Goal: Information Seeking & Learning: Learn about a topic

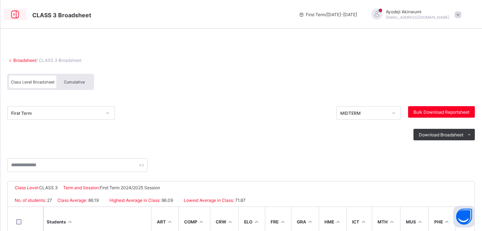
click at [15, 14] on icon at bounding box center [15, 14] width 12 height 10
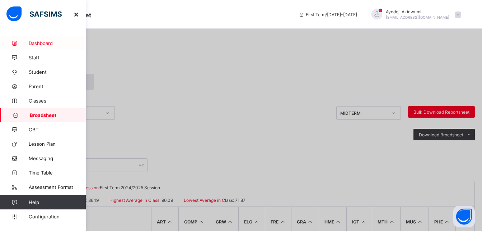
click at [36, 42] on span "Dashboard" at bounding box center [57, 43] width 57 height 6
